Goal: Find specific page/section: Find specific page/section

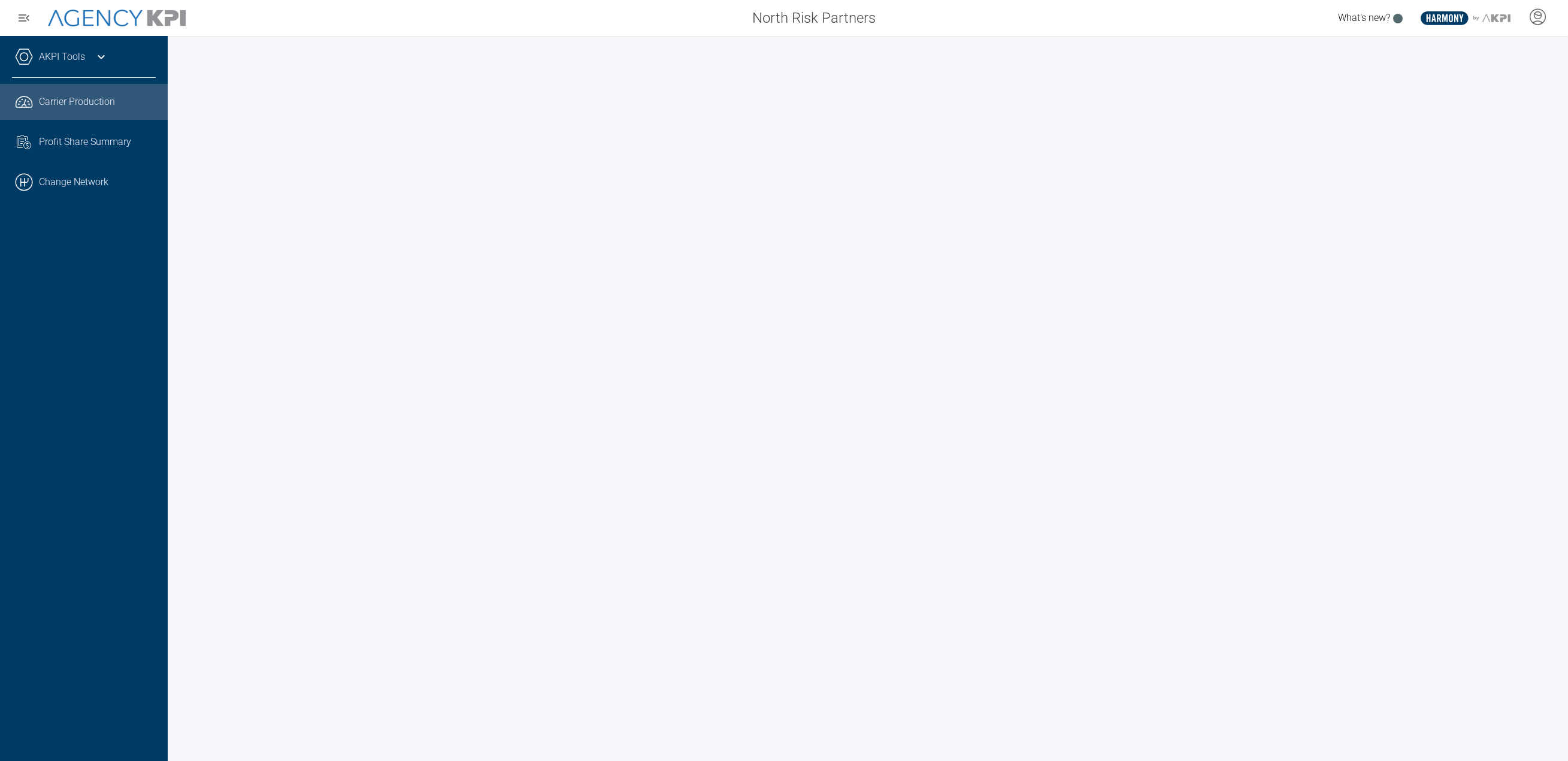
click at [96, 56] on icon at bounding box center [101, 57] width 14 height 14
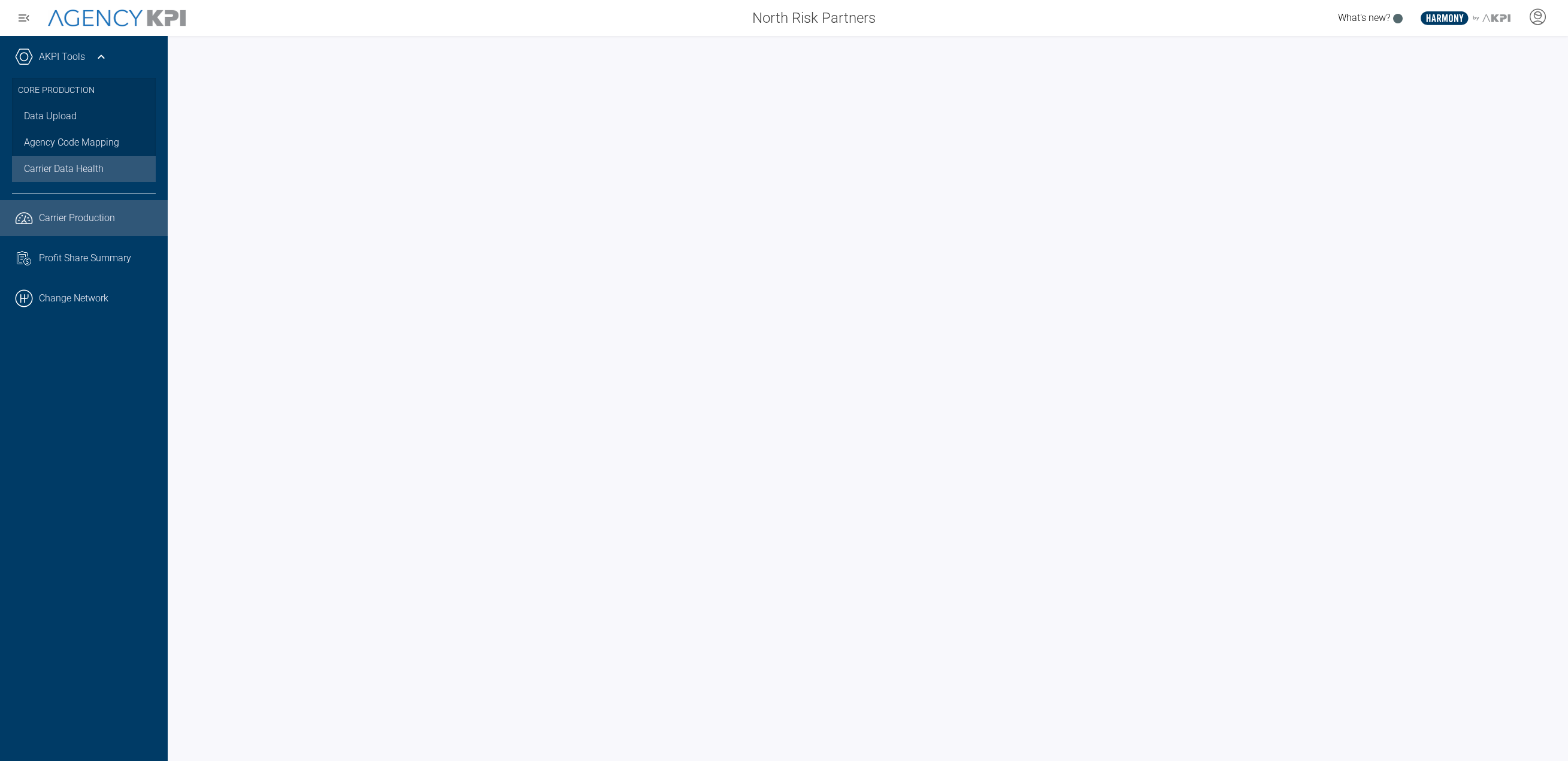
click at [73, 166] on span "Carrier Data Health" at bounding box center [63, 169] width 79 height 14
click at [104, 264] on span "Profit Share Summary" at bounding box center [85, 258] width 92 height 14
